Goal: Task Accomplishment & Management: Manage account settings

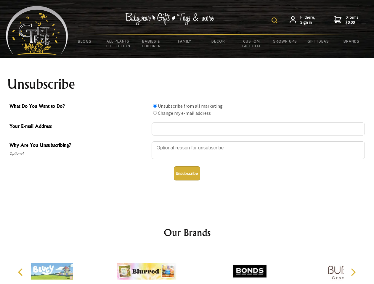
click at [275, 20] on img at bounding box center [275, 20] width 6 height 6
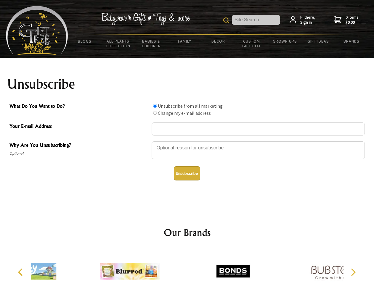
click at [187, 141] on div at bounding box center [258, 151] width 213 height 21
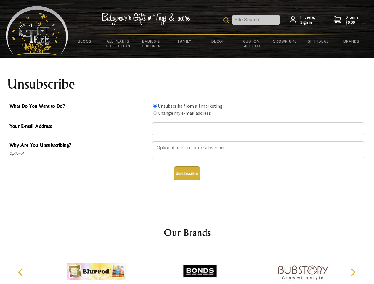
click at [155, 106] on input "What Do You Want to Do?" at bounding box center [155, 106] width 4 height 4
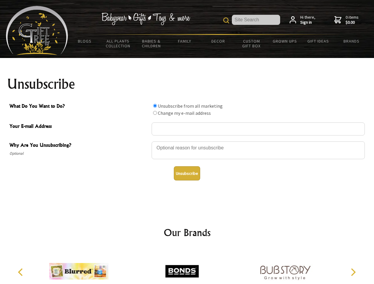
click at [155, 113] on input "What Do You Want to Do?" at bounding box center [155, 113] width 4 height 4
radio input "true"
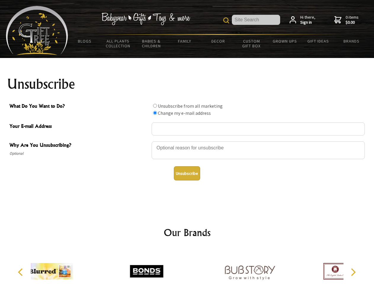
click at [187, 174] on button "Unsubscribe" at bounding box center [187, 173] width 26 height 14
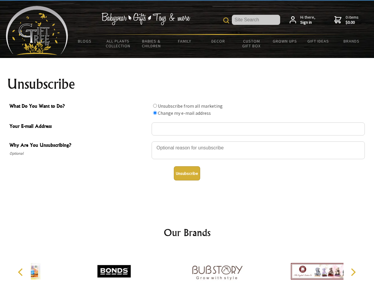
click at [187, 267] on div at bounding box center [217, 272] width 103 height 46
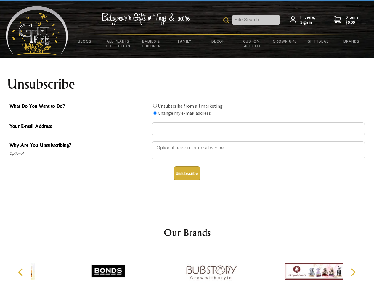
click at [21, 273] on icon "Previous" at bounding box center [21, 273] width 8 height 8
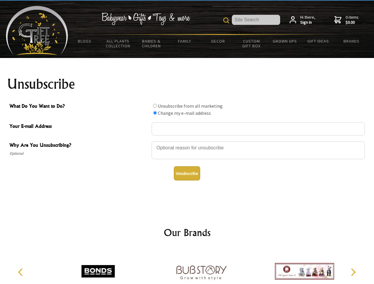
click at [353, 273] on icon "Next" at bounding box center [353, 273] width 8 height 8
